Goal: Task Accomplishment & Management: Manage account settings

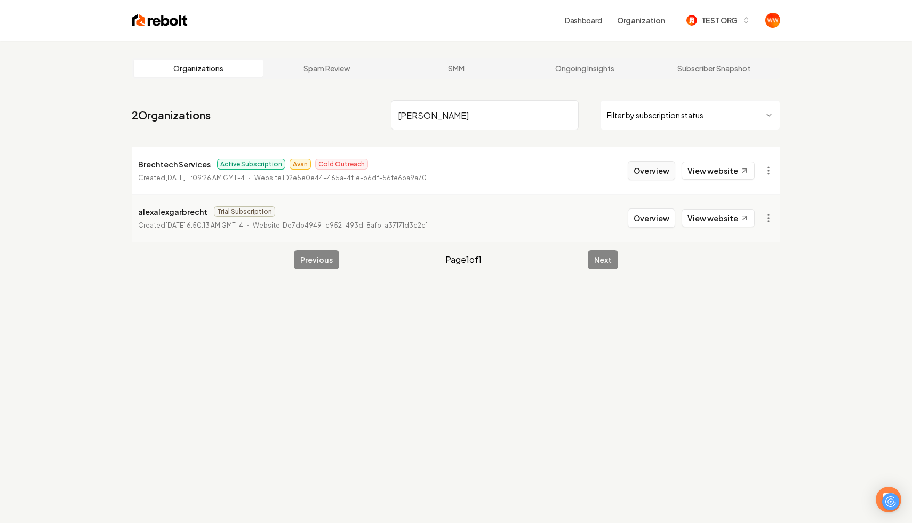
type input "[PERSON_NAME]"
click at [642, 169] on button "Overview" at bounding box center [651, 170] width 47 height 19
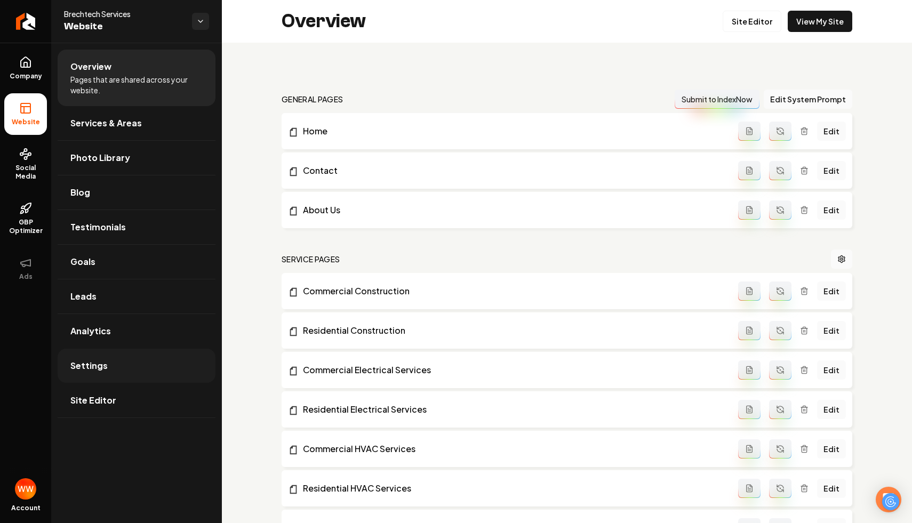
click at [148, 360] on link "Settings" at bounding box center [137, 366] width 158 height 34
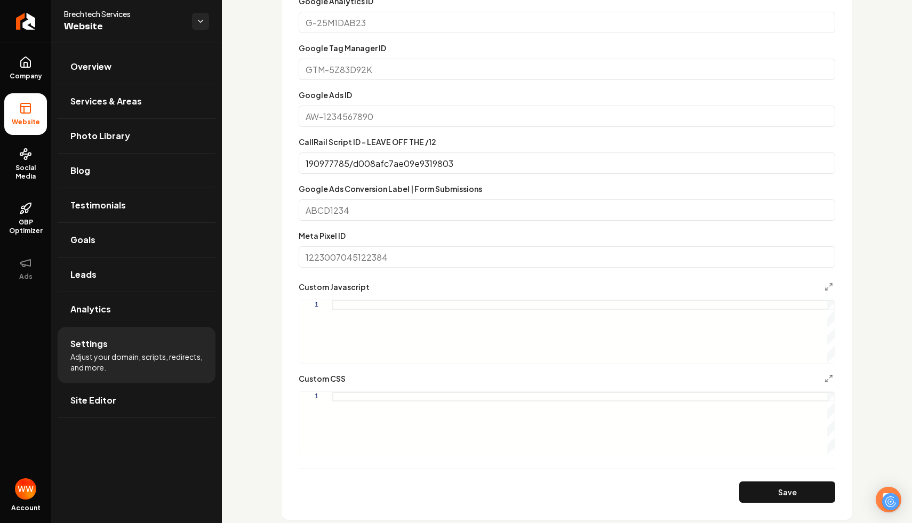
scroll to position [576, 0]
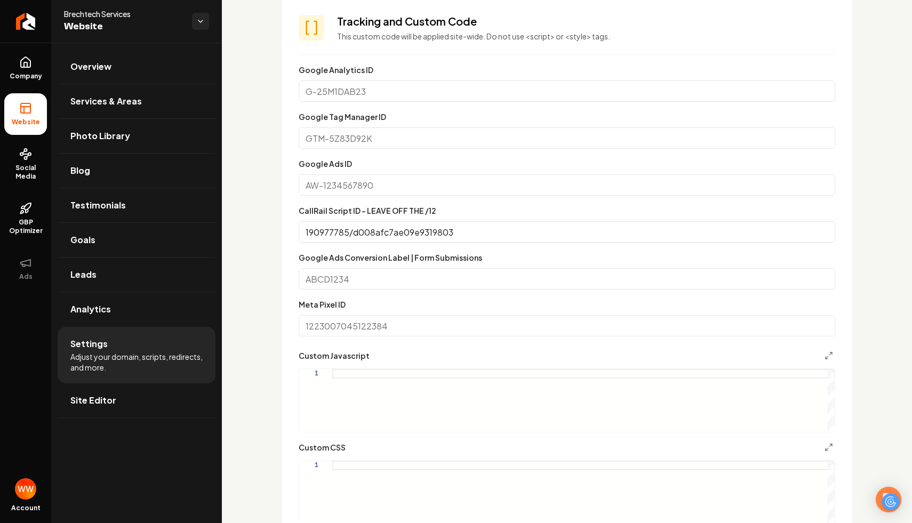
click at [412, 141] on input "Google Tag Manager ID" at bounding box center [567, 137] width 536 height 21
click at [313, 185] on input "Google Ads ID" at bounding box center [567, 184] width 536 height 21
paste input "AW-16494457763"
type input "AW-16494457763"
click at [502, 234] on input "190977785/d008afc7ae09e9319803" at bounding box center [567, 231] width 536 height 21
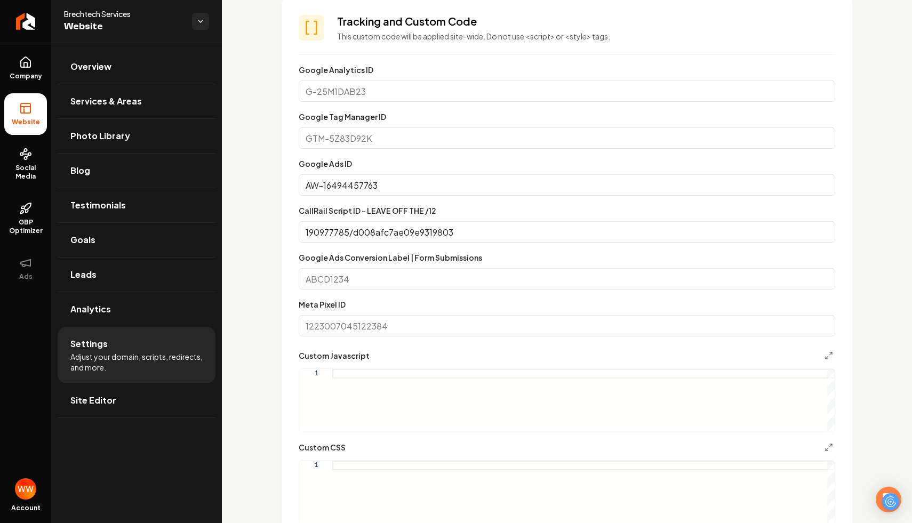
click at [502, 234] on input "190977785/d008afc7ae09e9319803" at bounding box center [567, 231] width 536 height 21
click at [348, 279] on input "Google Ads Conversion Label | Form Submissions" at bounding box center [567, 278] width 536 height 21
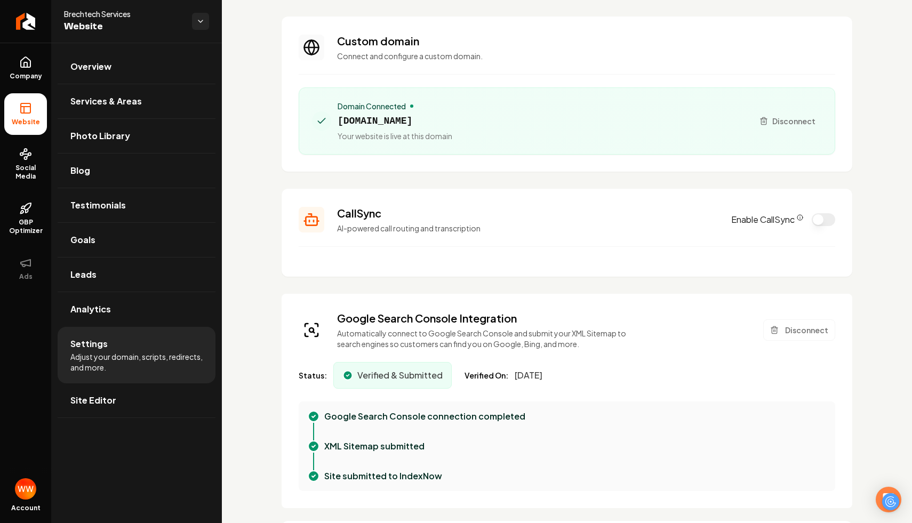
scroll to position [0, 0]
